Goal: Understand process/instructions: Learn about a topic

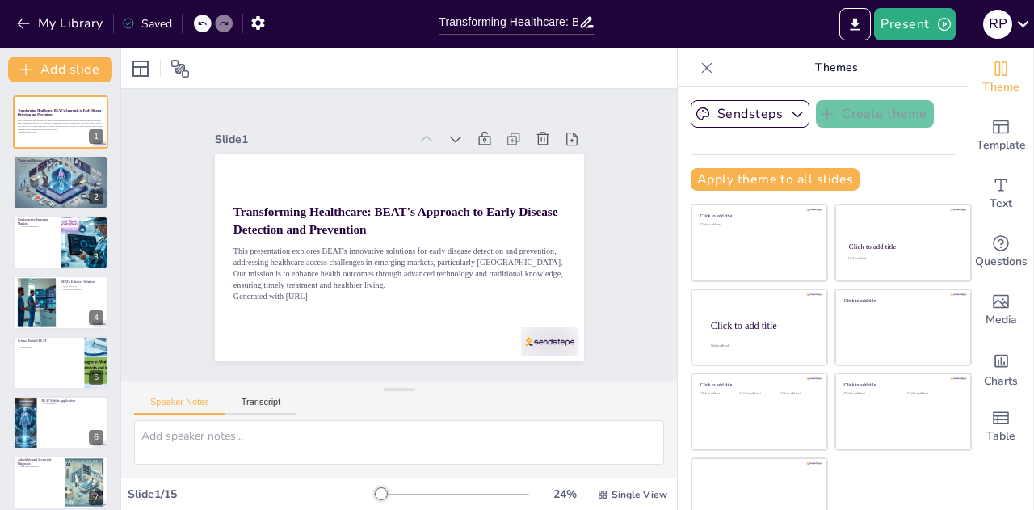
scroll to position [21, 0]
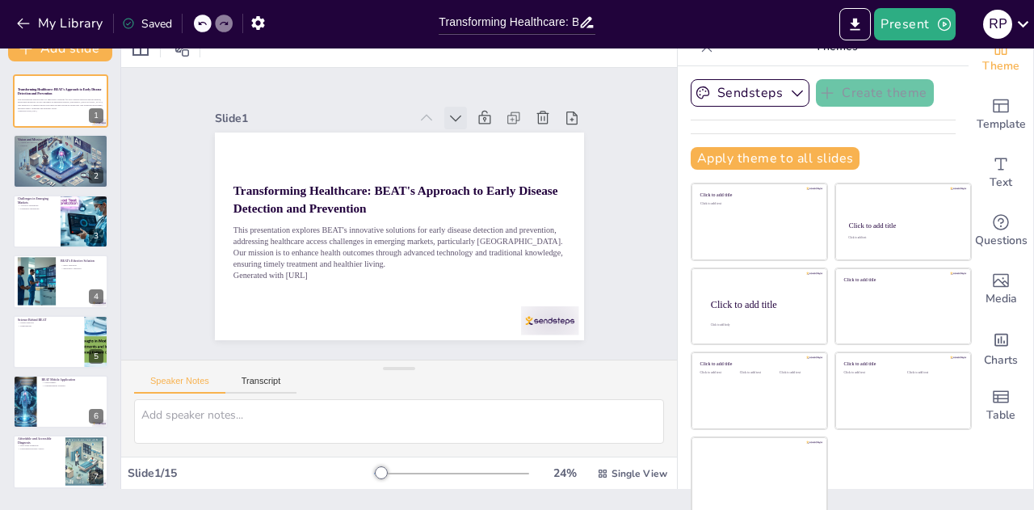
click at [447, 111] on icon at bounding box center [455, 118] width 16 height 16
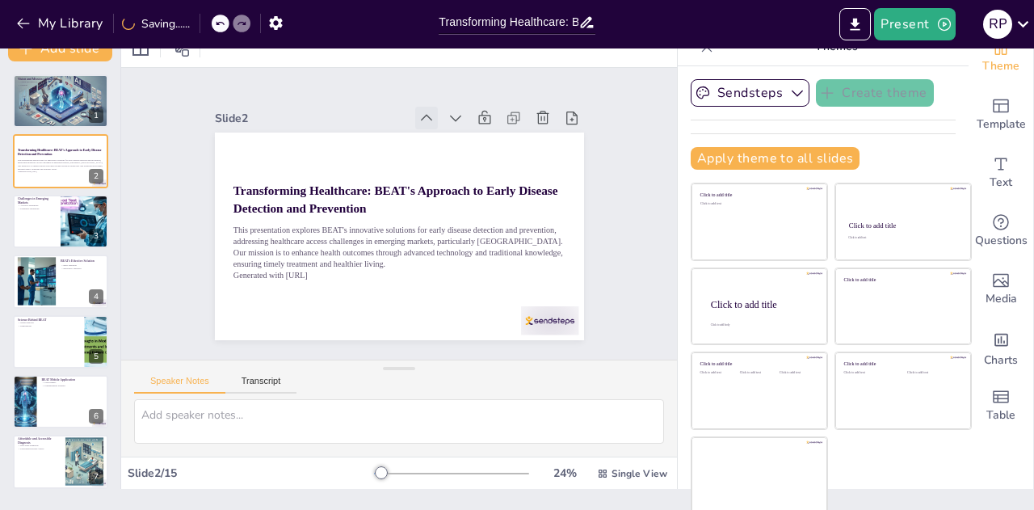
click at [418, 110] on icon at bounding box center [426, 118] width 16 height 16
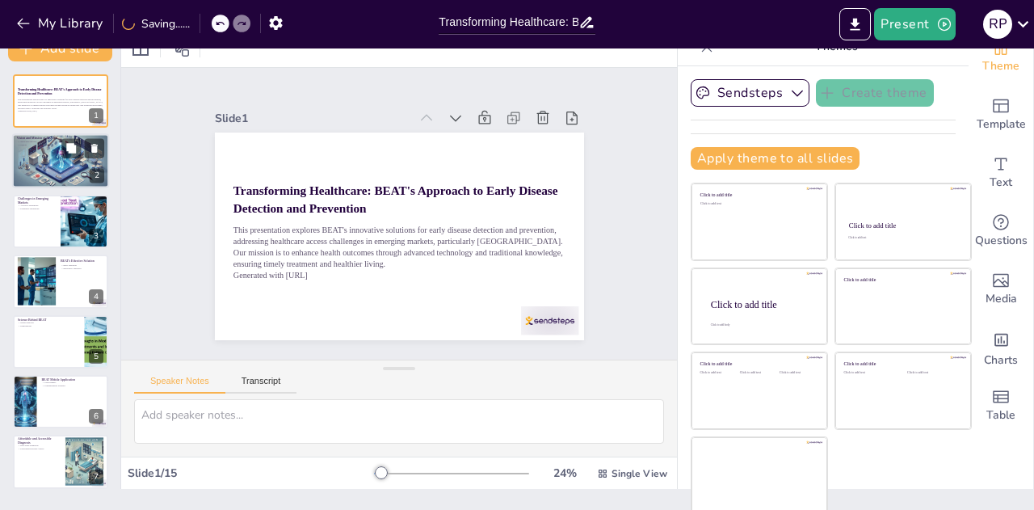
click at [39, 144] on p "Mission" at bounding box center [60, 145] width 87 height 3
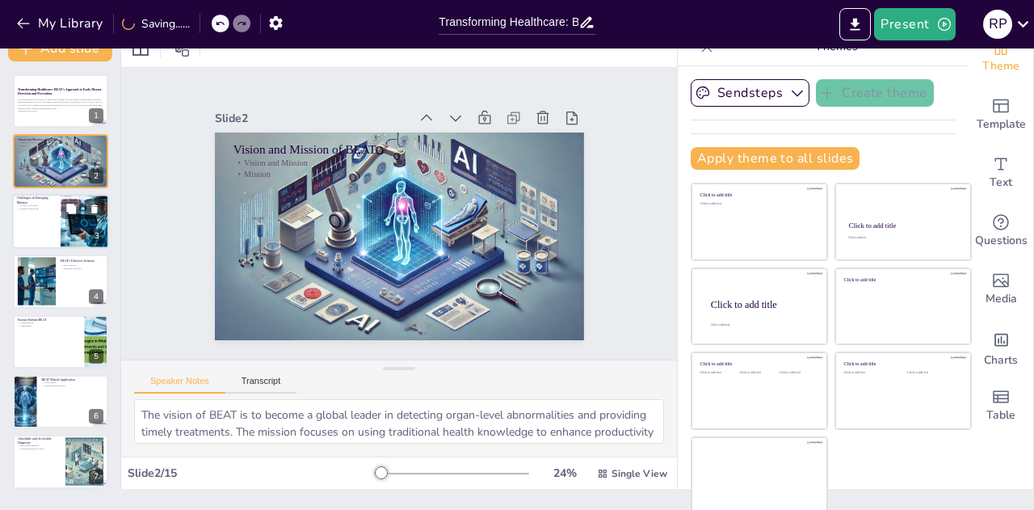
click at [59, 216] on div at bounding box center [60, 221] width 97 height 55
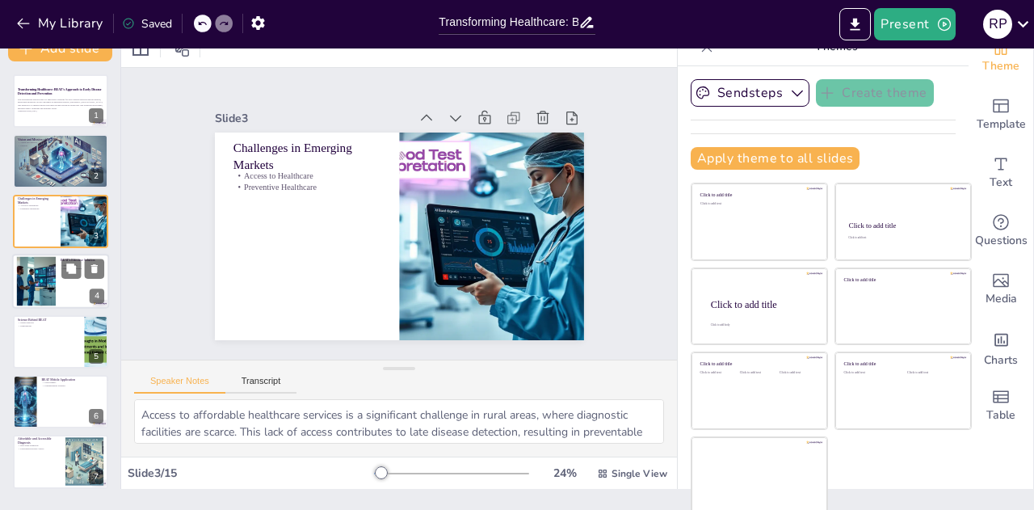
click at [51, 288] on div at bounding box center [36, 281] width 87 height 49
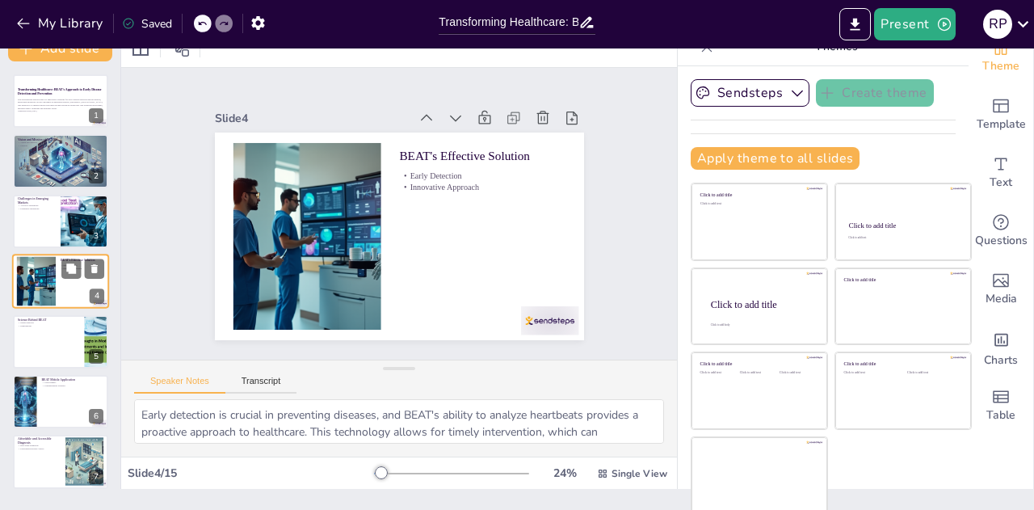
scroll to position [6, 0]
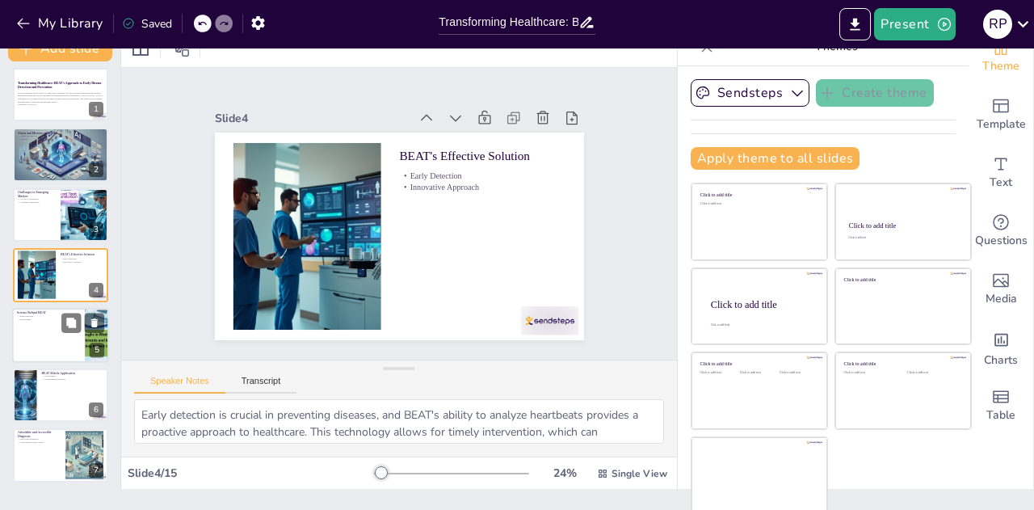
click at [53, 320] on div at bounding box center [60, 335] width 97 height 55
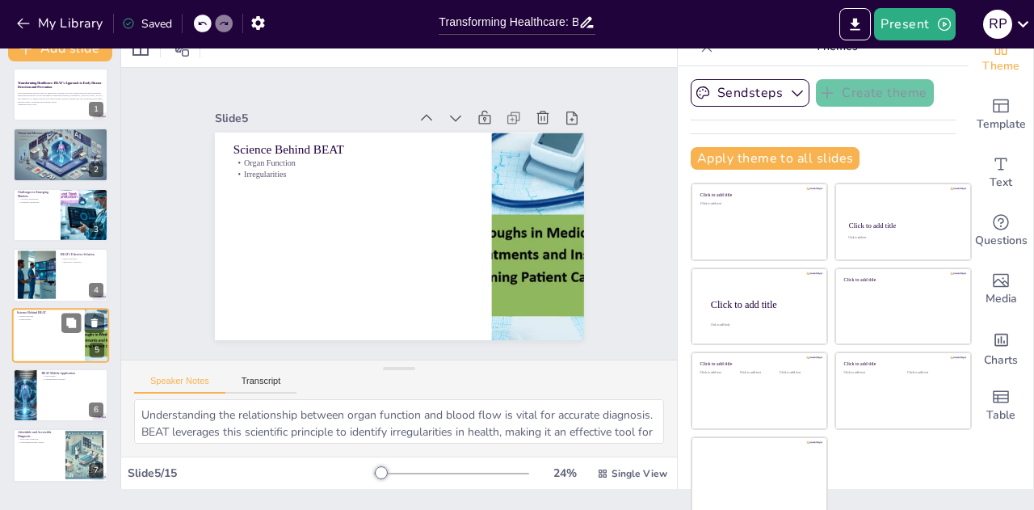
scroll to position [66, 0]
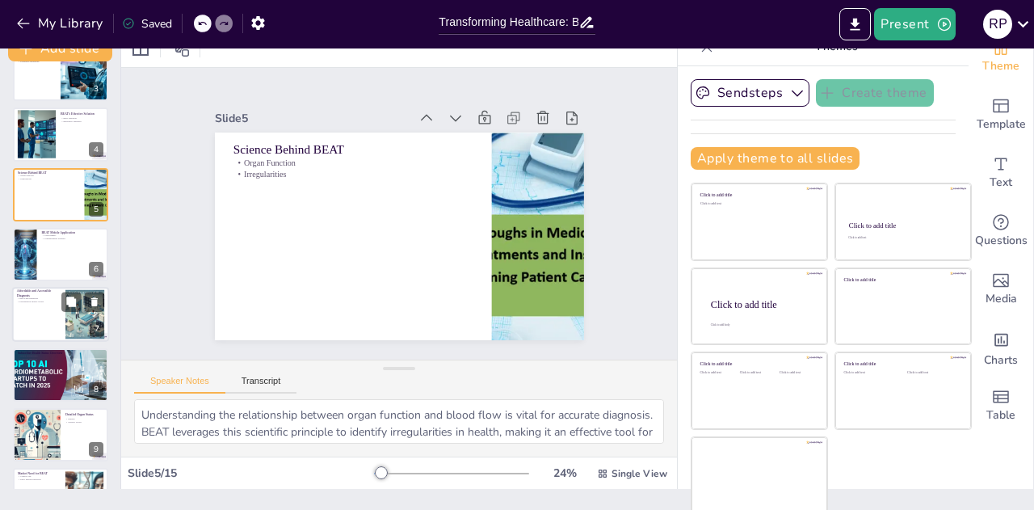
click at [53, 316] on div at bounding box center [60, 315] width 97 height 55
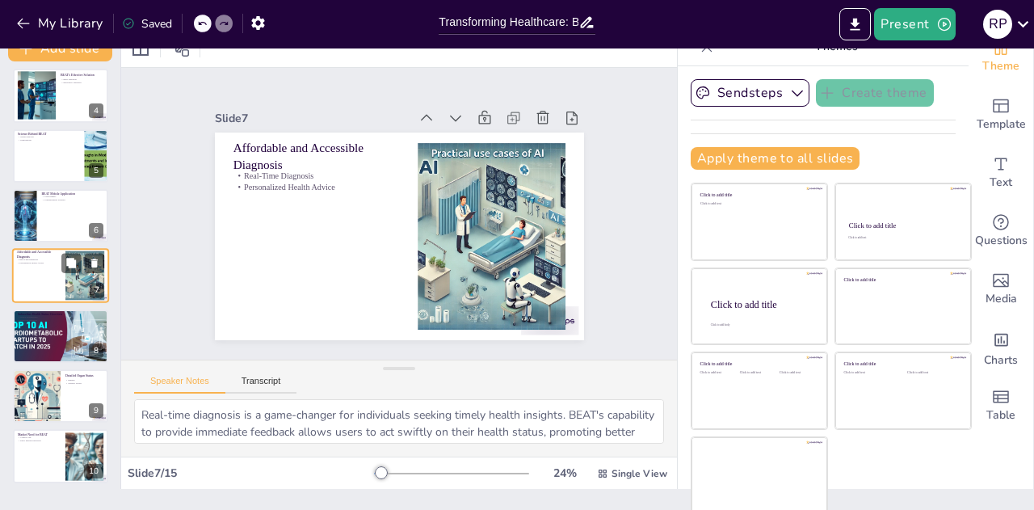
scroll to position [267, 0]
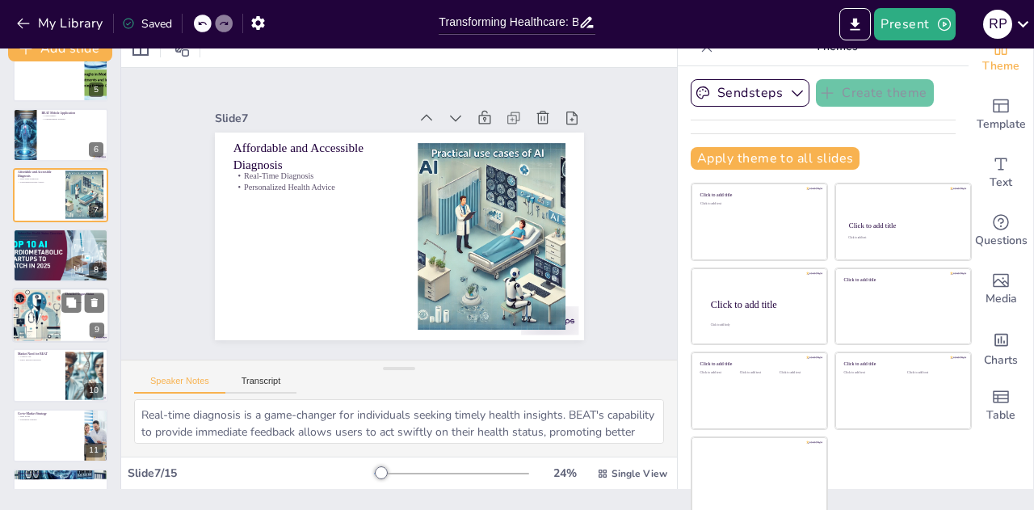
click at [53, 304] on div at bounding box center [37, 315] width 96 height 55
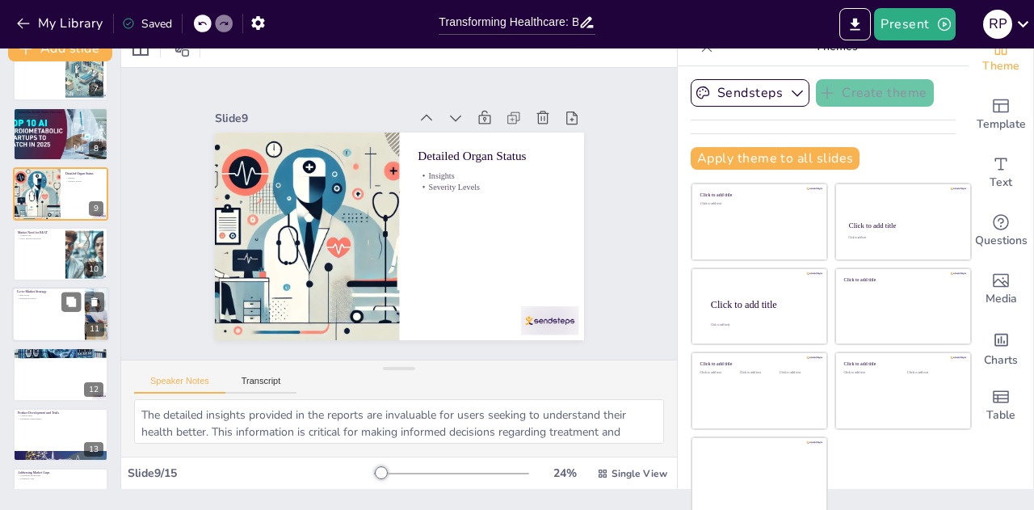
click at [58, 315] on div at bounding box center [60, 314] width 97 height 55
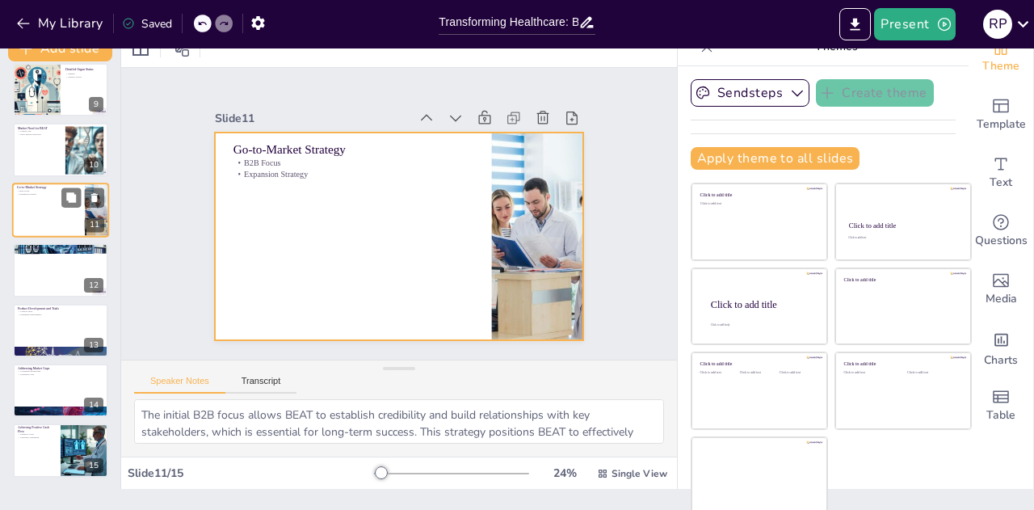
scroll to position [493, 0]
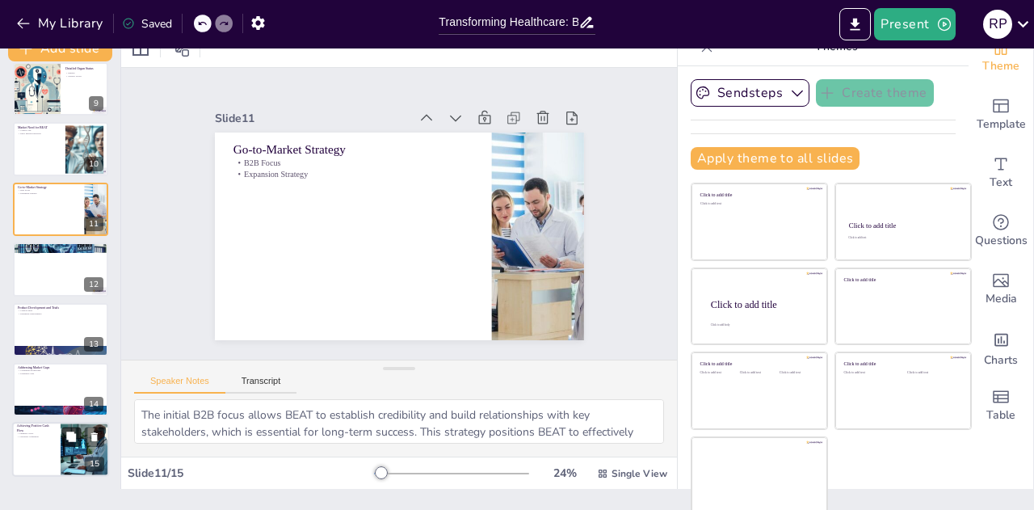
click at [62, 442] on button at bounding box center [70, 436] width 19 height 19
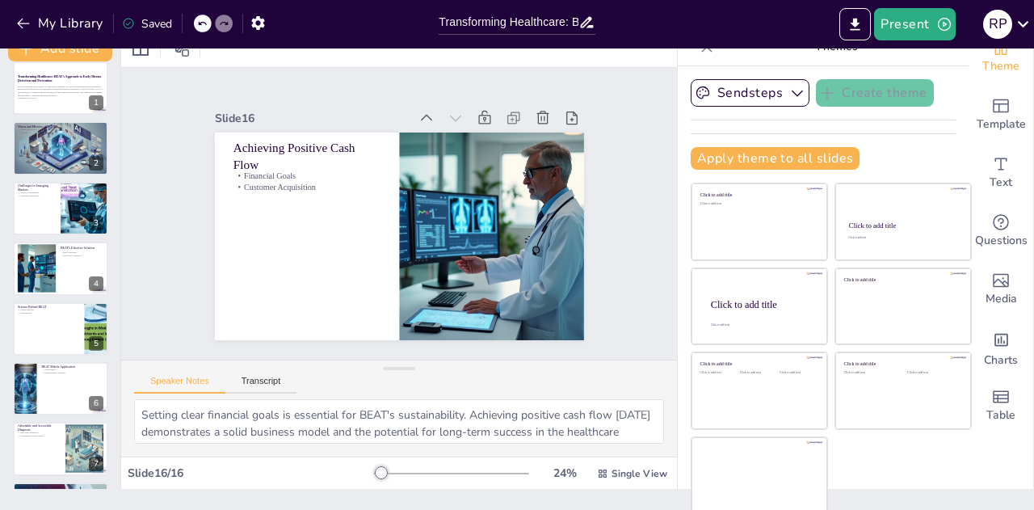
scroll to position [0, 0]
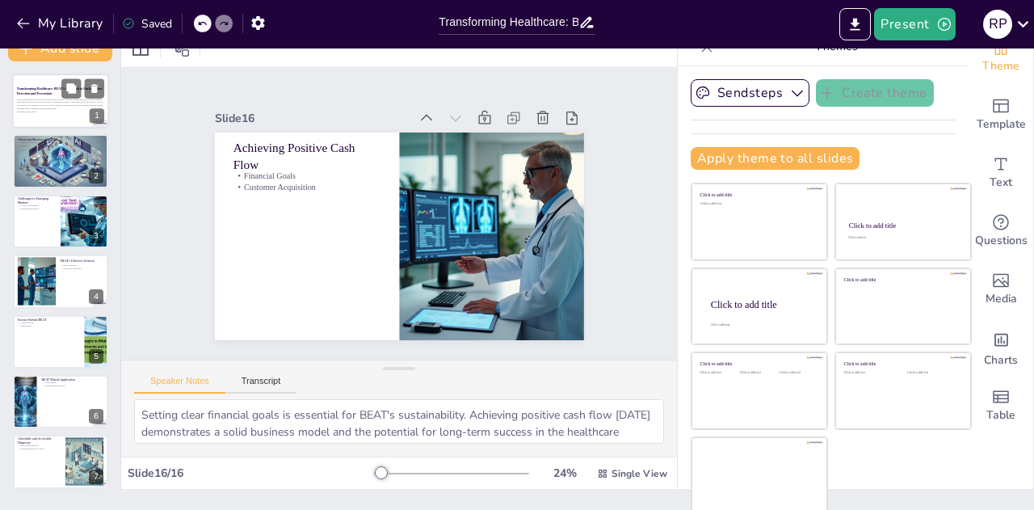
click at [38, 94] on strong "Transforming Healthcare: BEAT's Approach to Early Disease Detection and Prevent…" at bounding box center [60, 91] width 86 height 8
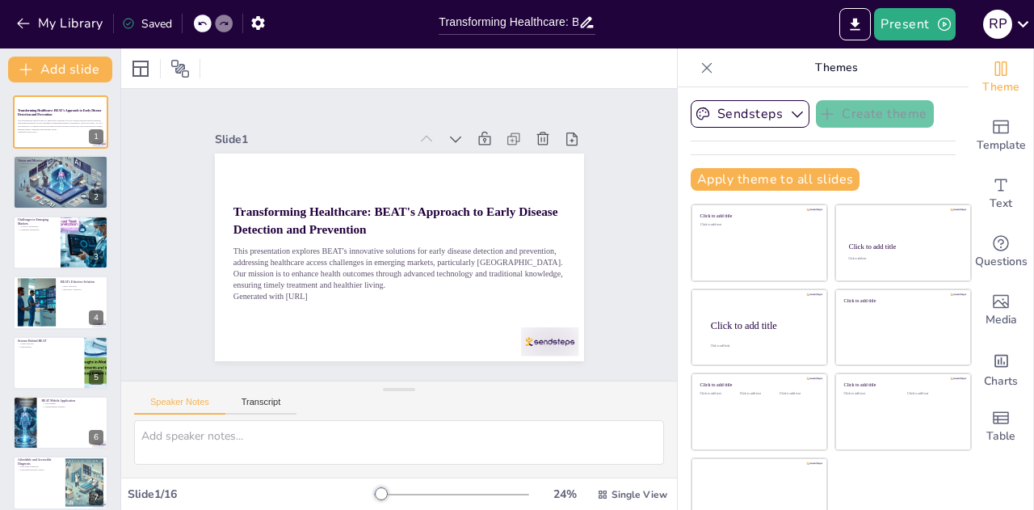
click at [699, 70] on icon at bounding box center [707, 68] width 16 height 16
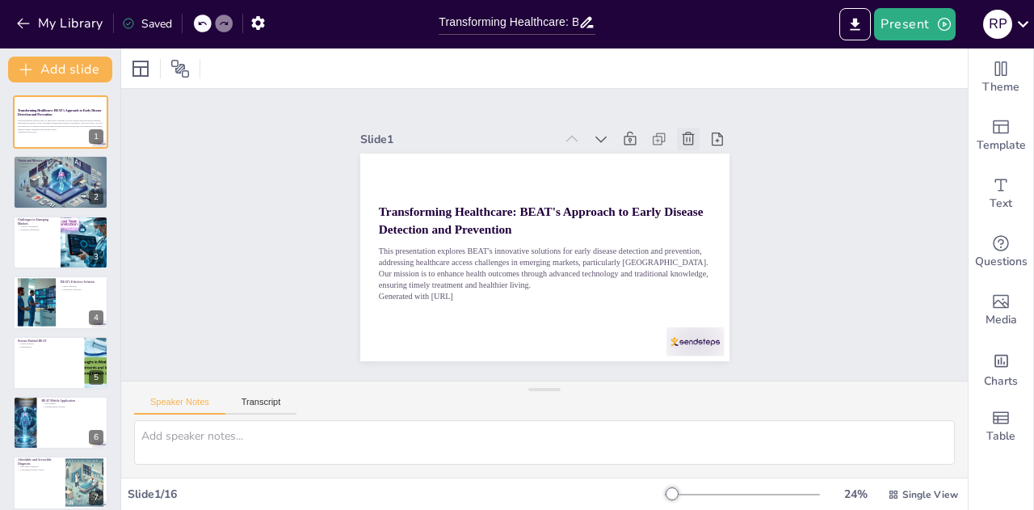
click at [680, 132] on icon at bounding box center [688, 139] width 16 height 16
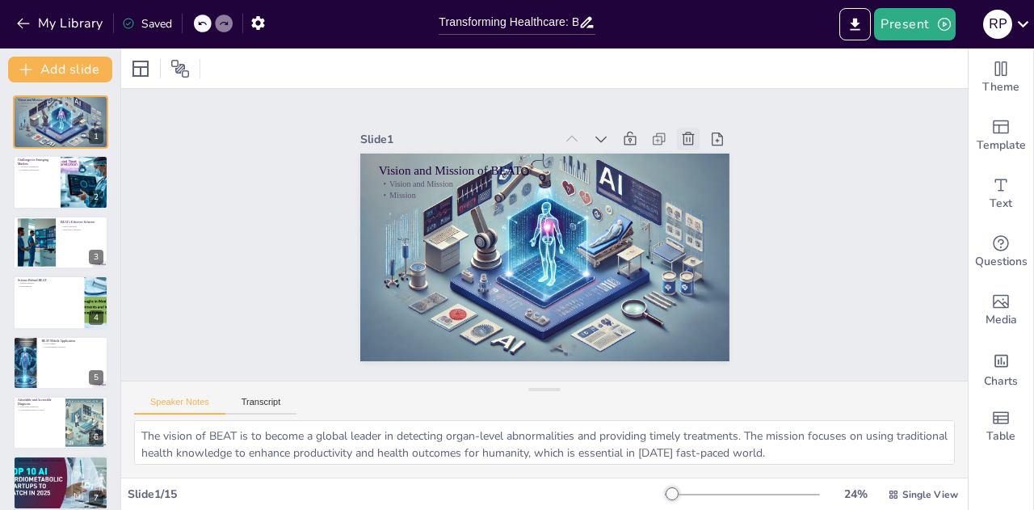
click at [680, 132] on icon at bounding box center [688, 139] width 16 height 16
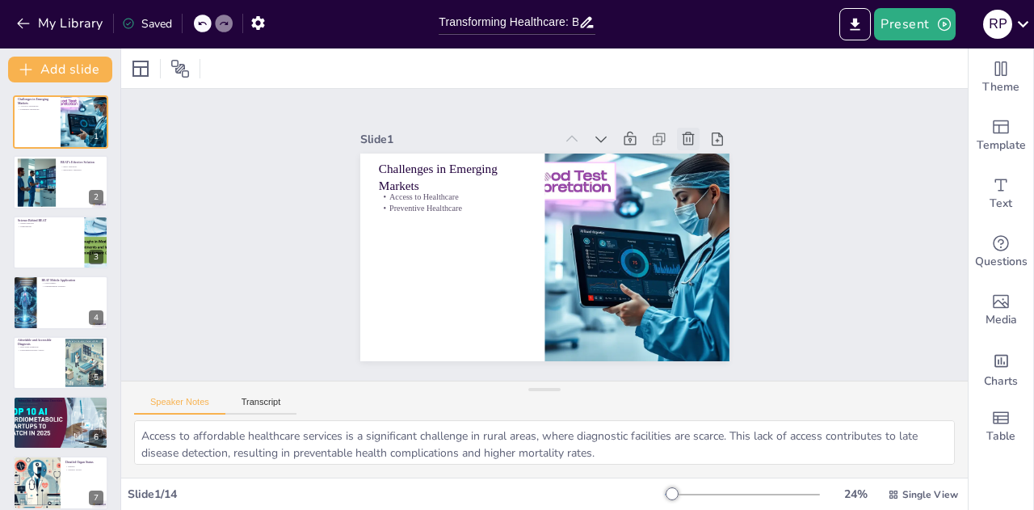
click at [680, 132] on icon at bounding box center [688, 139] width 16 height 16
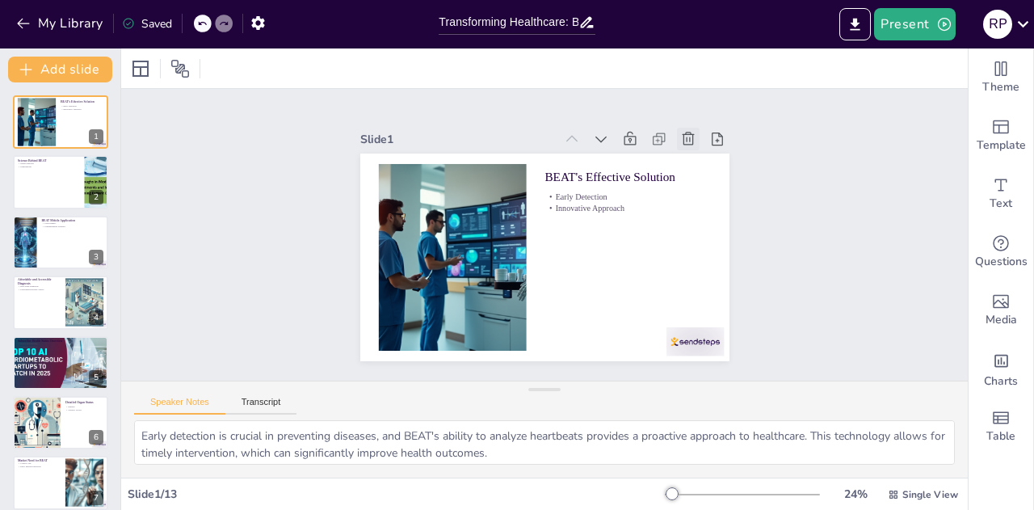
click at [680, 132] on icon at bounding box center [688, 139] width 16 height 16
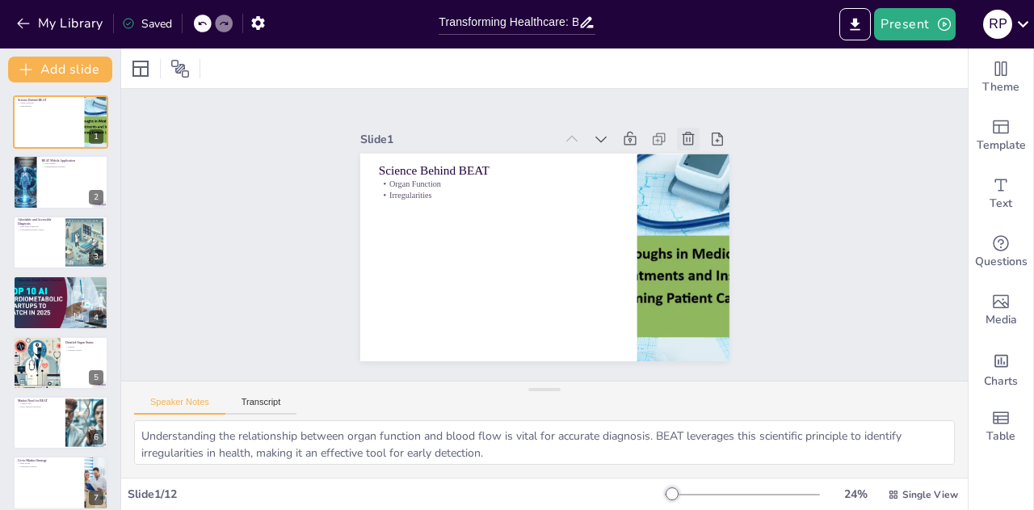
click at [680, 132] on icon at bounding box center [688, 139] width 16 height 16
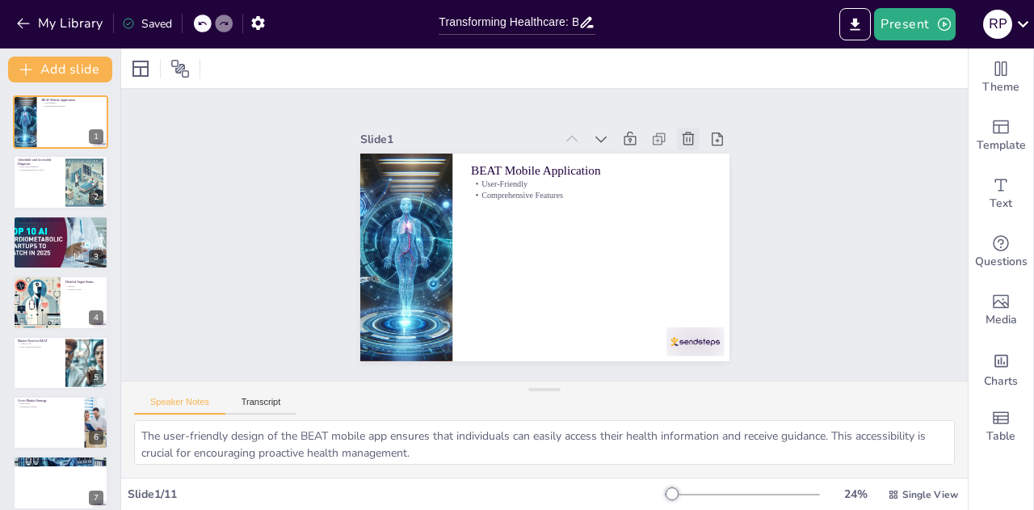
click at [680, 132] on icon at bounding box center [688, 139] width 16 height 16
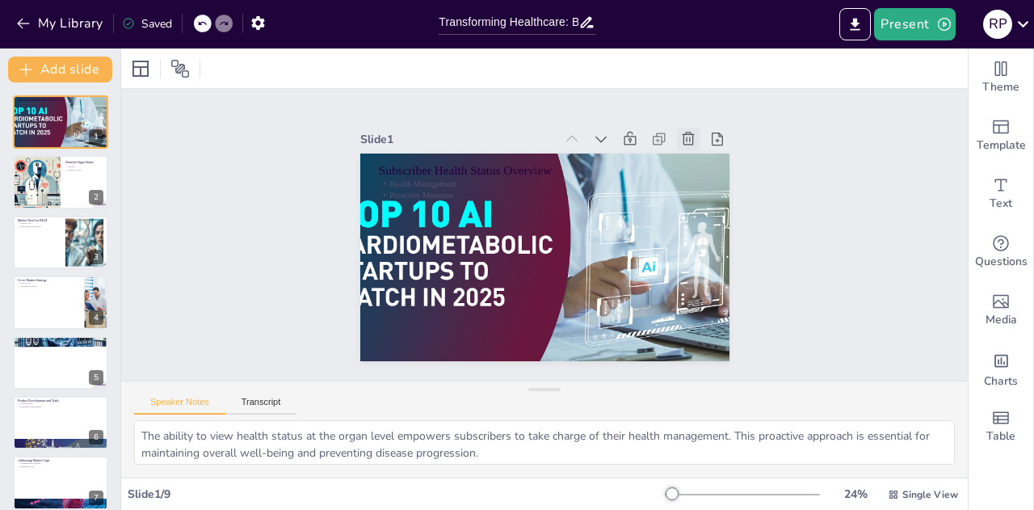
click at [680, 132] on icon at bounding box center [688, 139] width 16 height 16
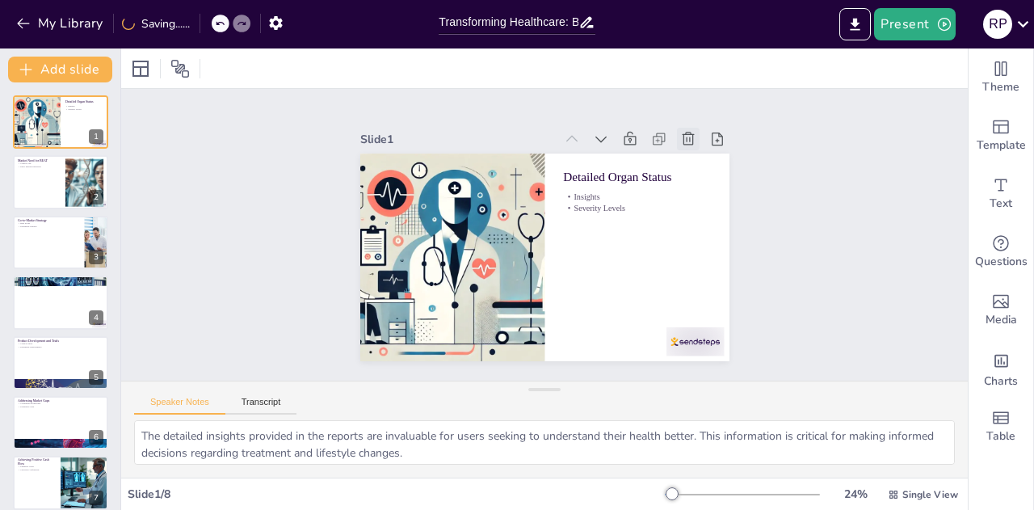
click at [680, 132] on icon at bounding box center [688, 139] width 16 height 16
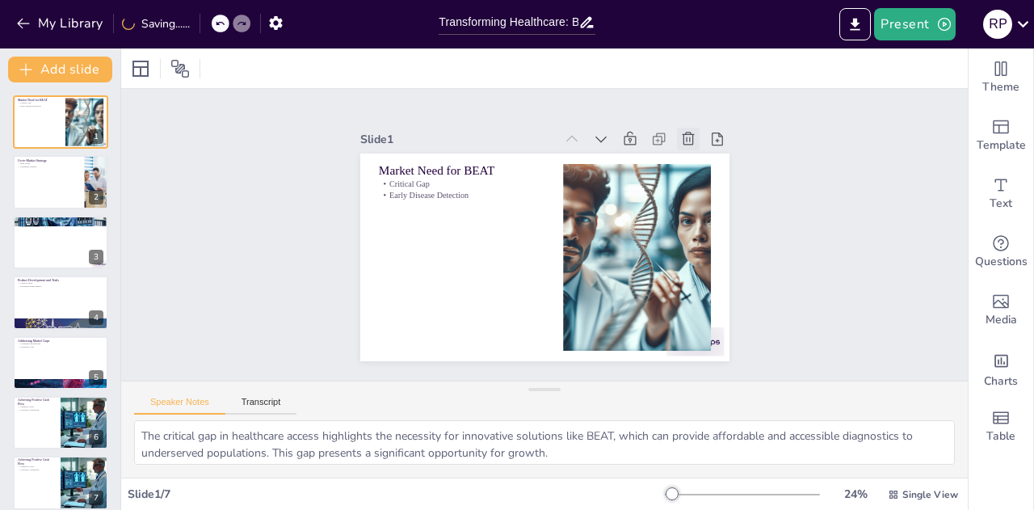
click at [680, 132] on icon at bounding box center [688, 139] width 16 height 16
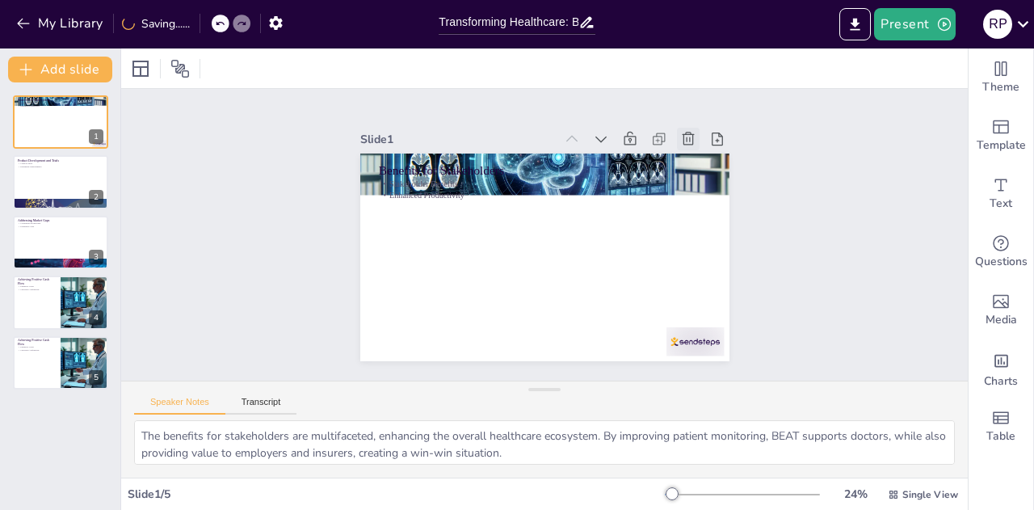
click at [680, 132] on icon at bounding box center [688, 139] width 16 height 16
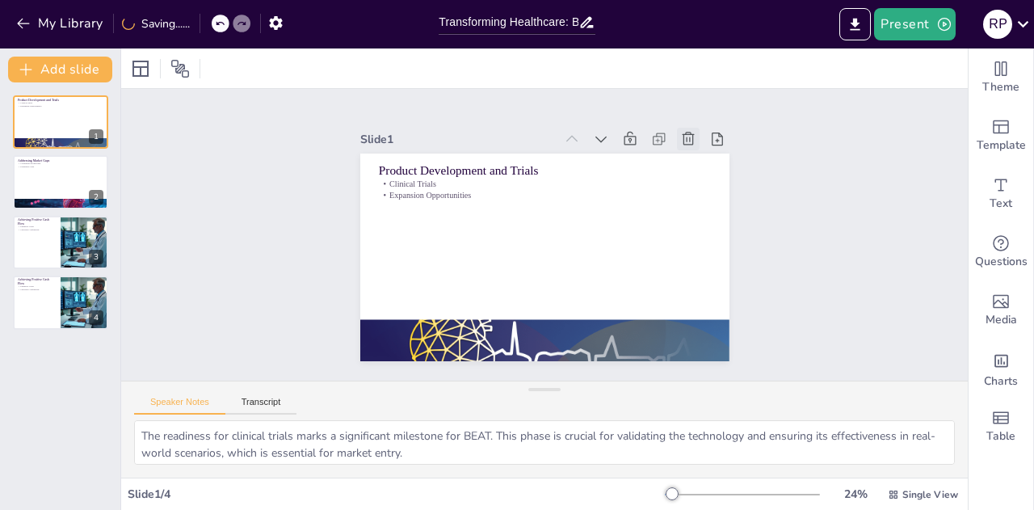
click at [680, 132] on icon at bounding box center [688, 139] width 16 height 16
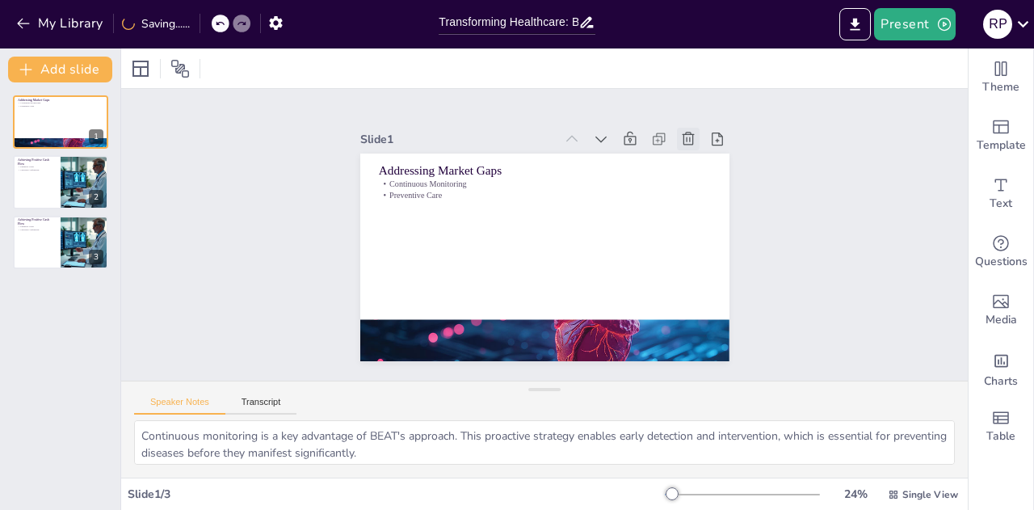
click at [680, 132] on icon at bounding box center [688, 139] width 16 height 16
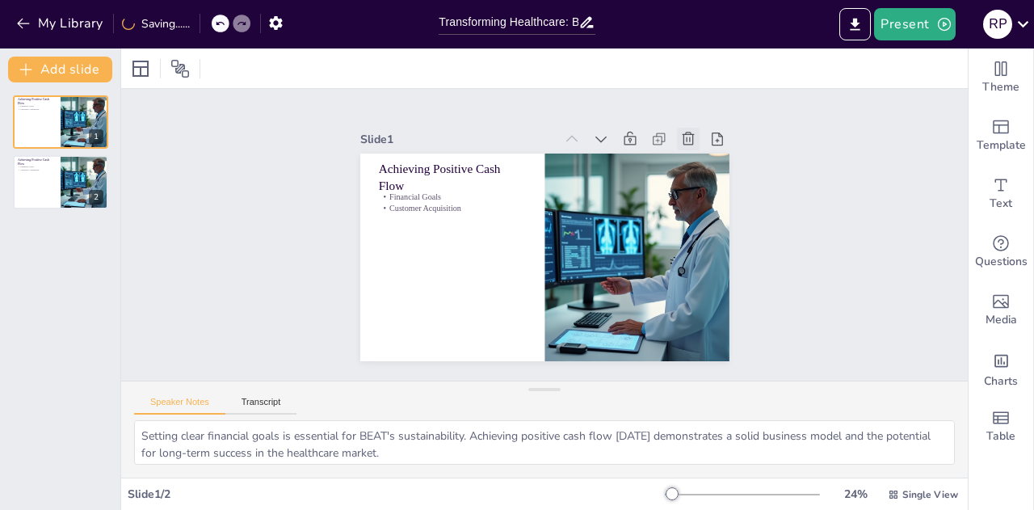
click at [680, 132] on icon at bounding box center [688, 139] width 16 height 16
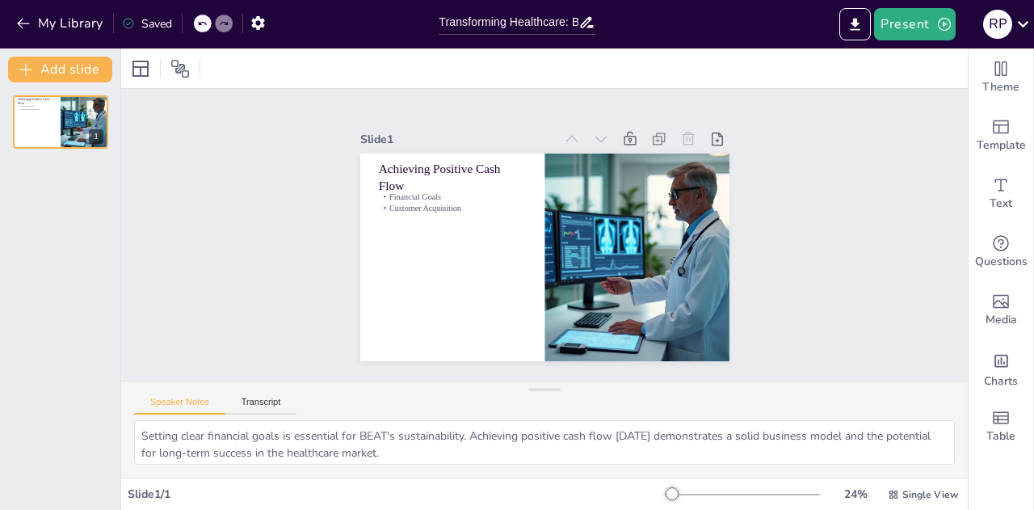
click at [683, 133] on icon at bounding box center [689, 138] width 12 height 13
click at [74, 119] on button at bounding box center [70, 108] width 19 height 19
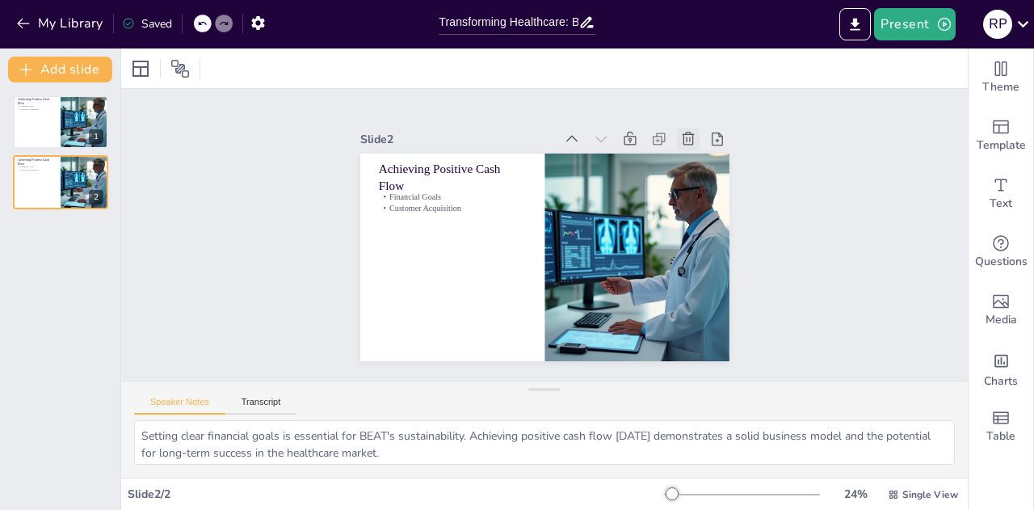
click at [682, 132] on icon at bounding box center [688, 139] width 16 height 16
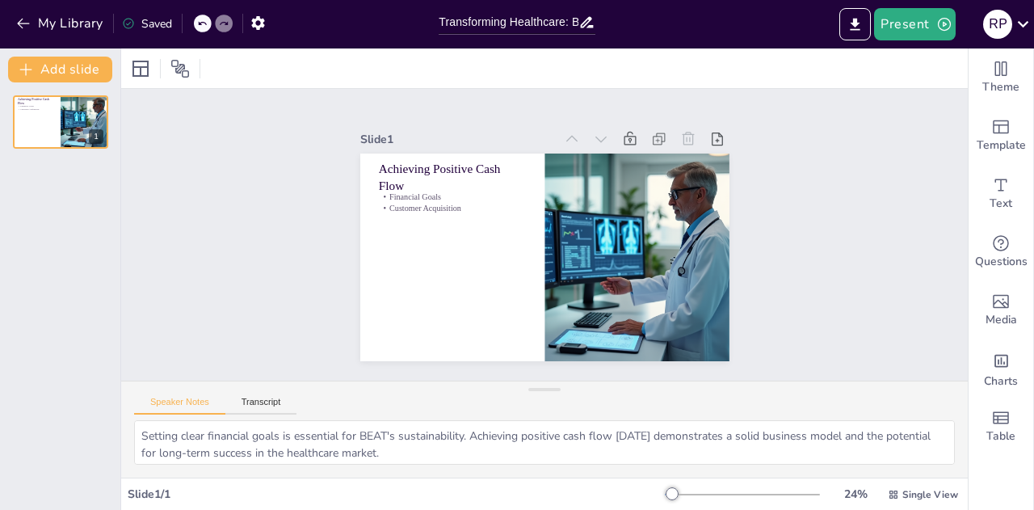
click at [683, 135] on icon at bounding box center [689, 138] width 12 height 13
click at [16, 31] on icon "button" at bounding box center [23, 23] width 16 height 16
